Goal: Transaction & Acquisition: Purchase product/service

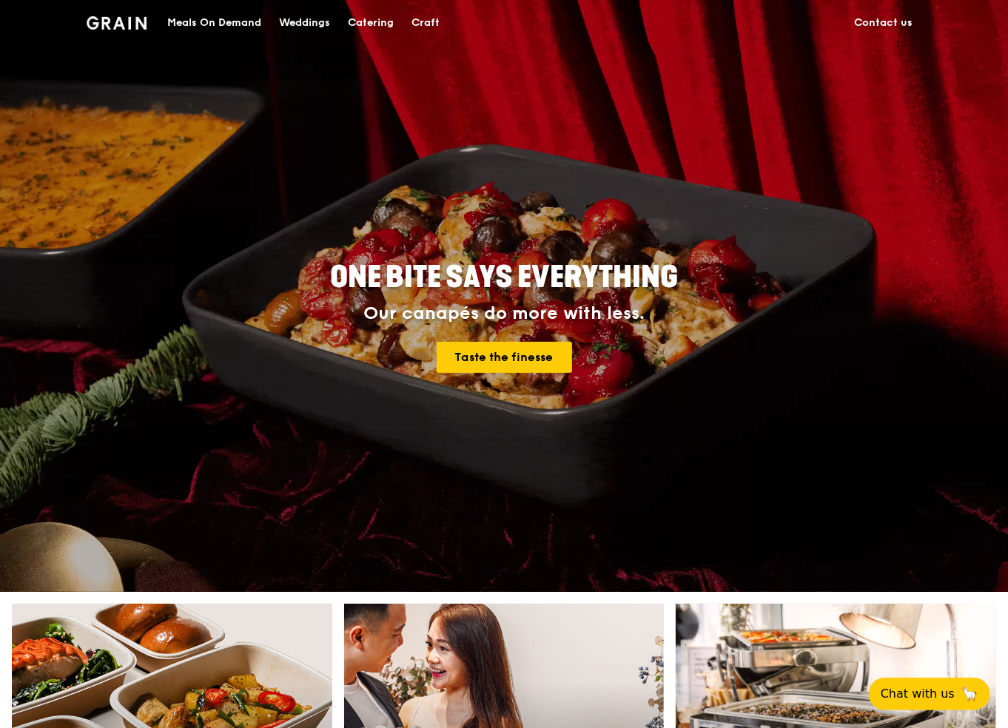
click at [905, 19] on link "Contact us" at bounding box center [883, 23] width 76 height 44
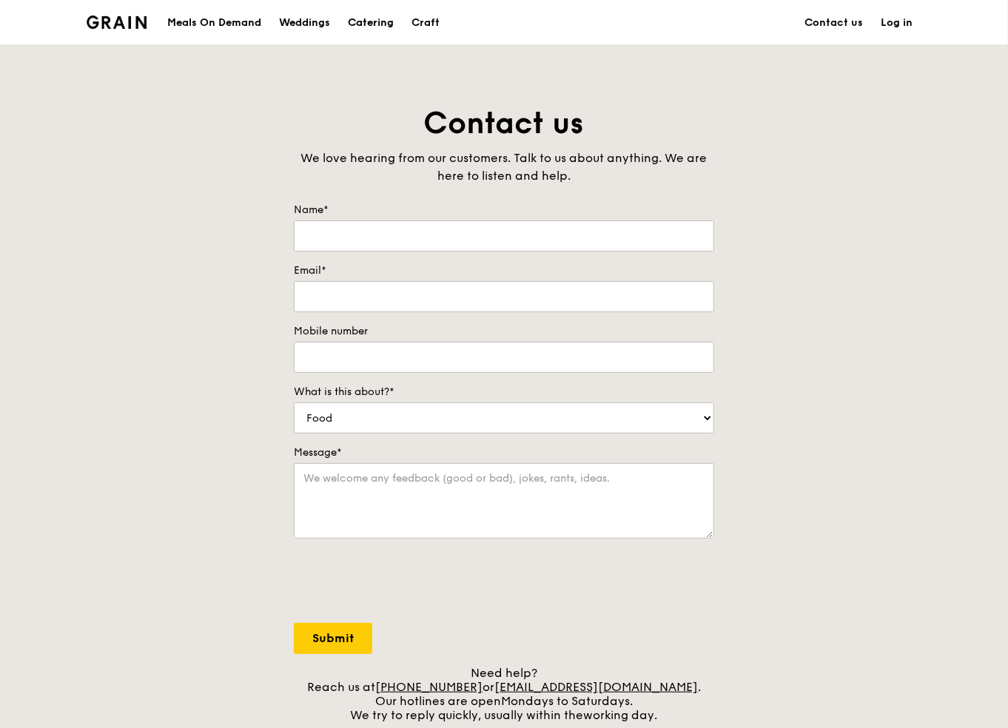
click at [366, 20] on div "Catering" at bounding box center [371, 23] width 46 height 44
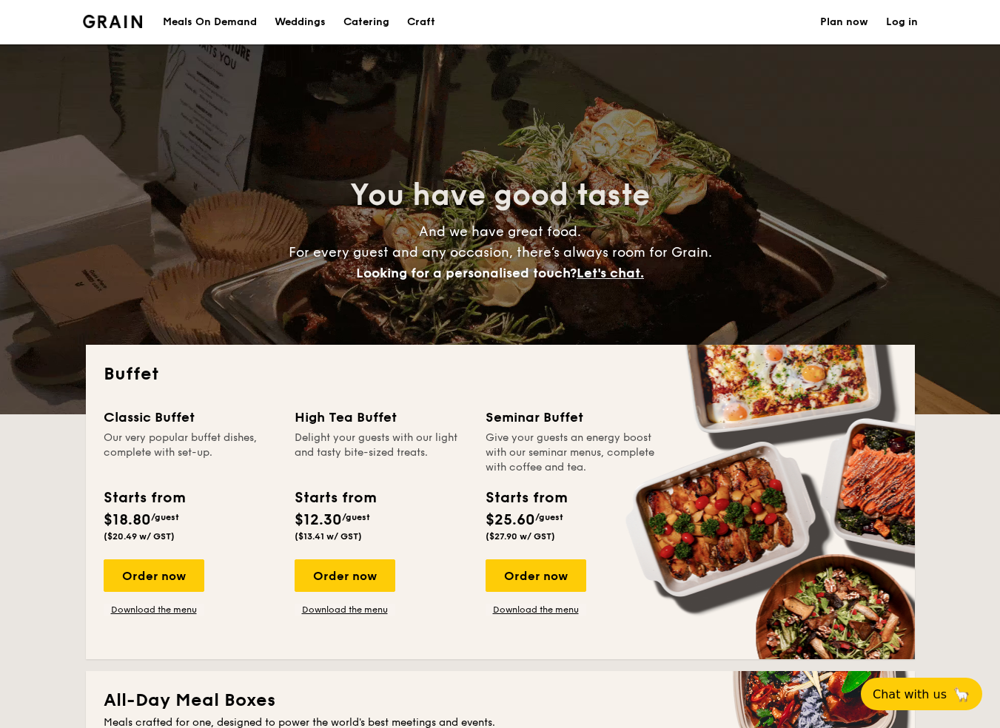
select select
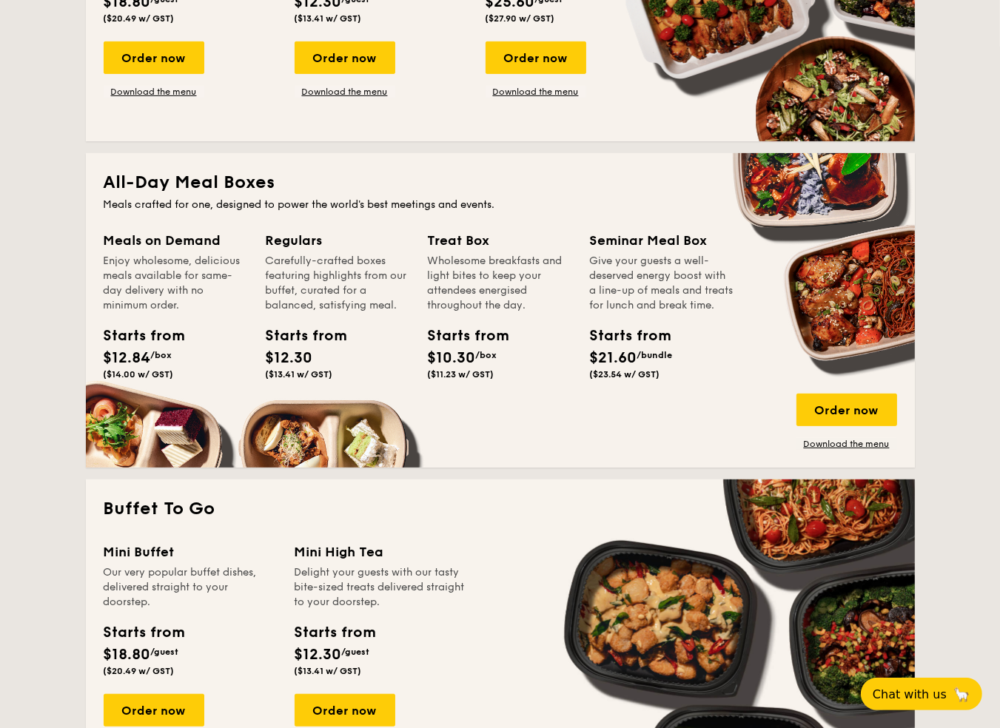
scroll to position [740, 0]
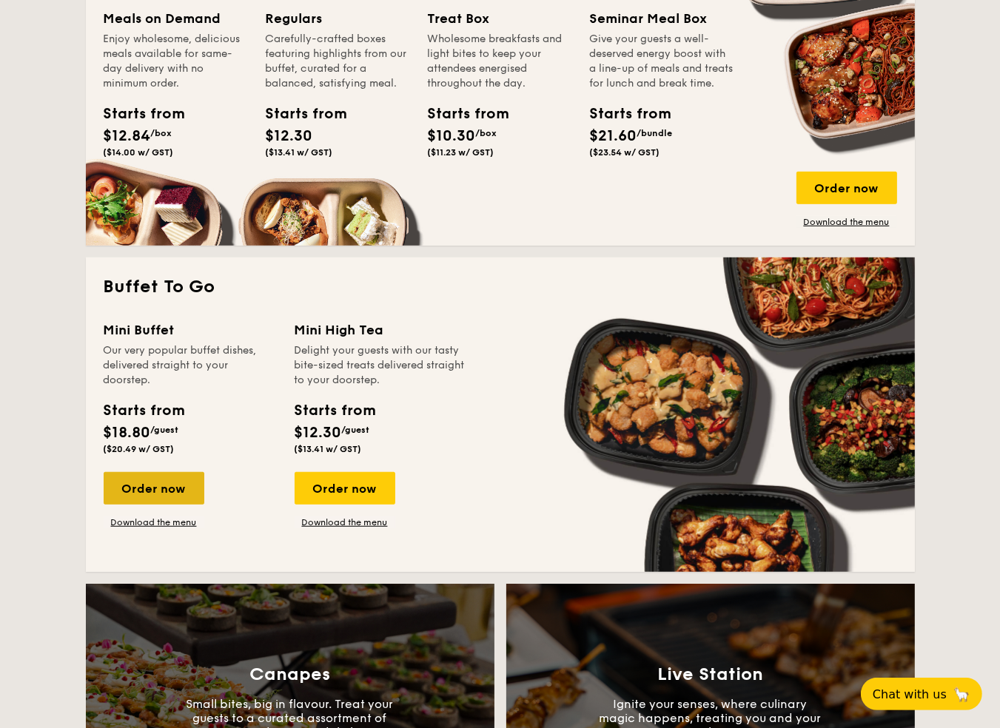
click at [151, 477] on div "Order now" at bounding box center [154, 488] width 101 height 33
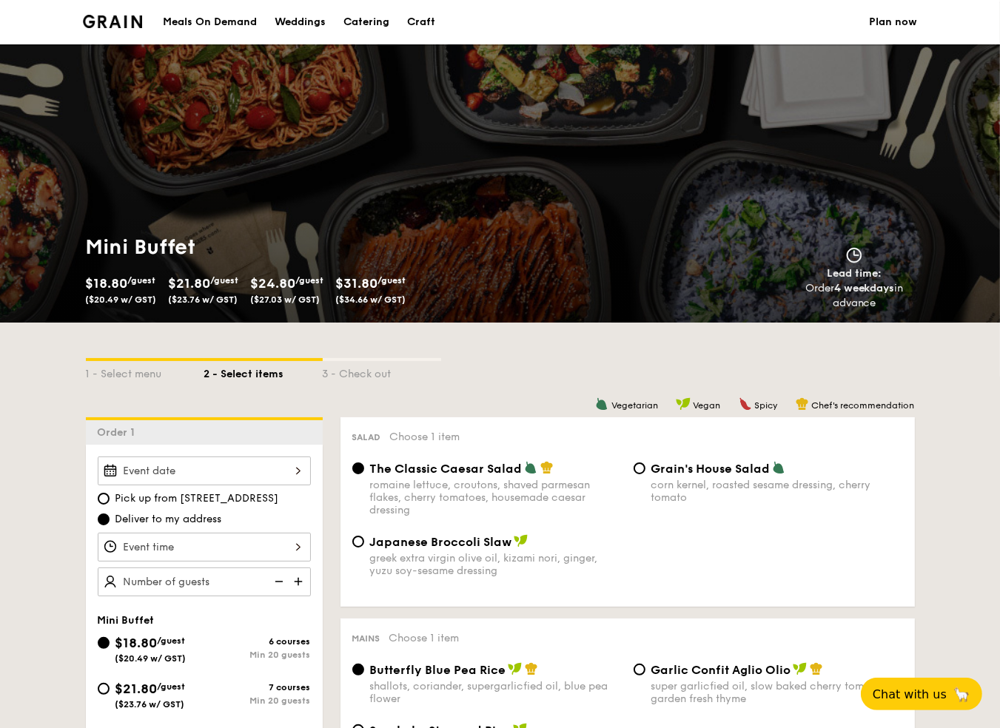
scroll to position [74, 0]
